Goal: Check status

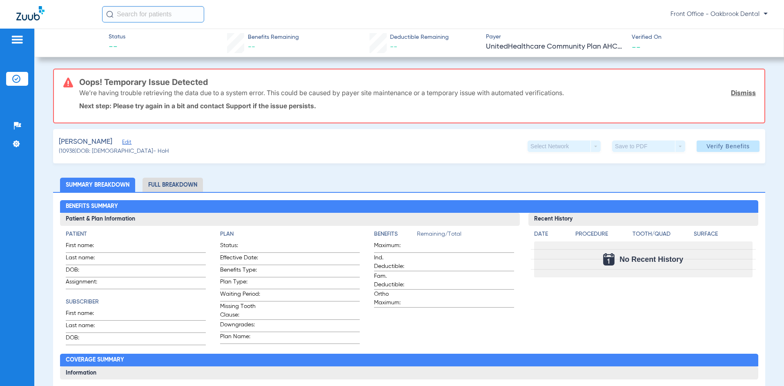
click at [731, 93] on link "Dismiss" at bounding box center [743, 93] width 25 height 8
click at [739, 92] on link "Dismiss" at bounding box center [743, 93] width 25 height 8
